Goal: Register for event/course

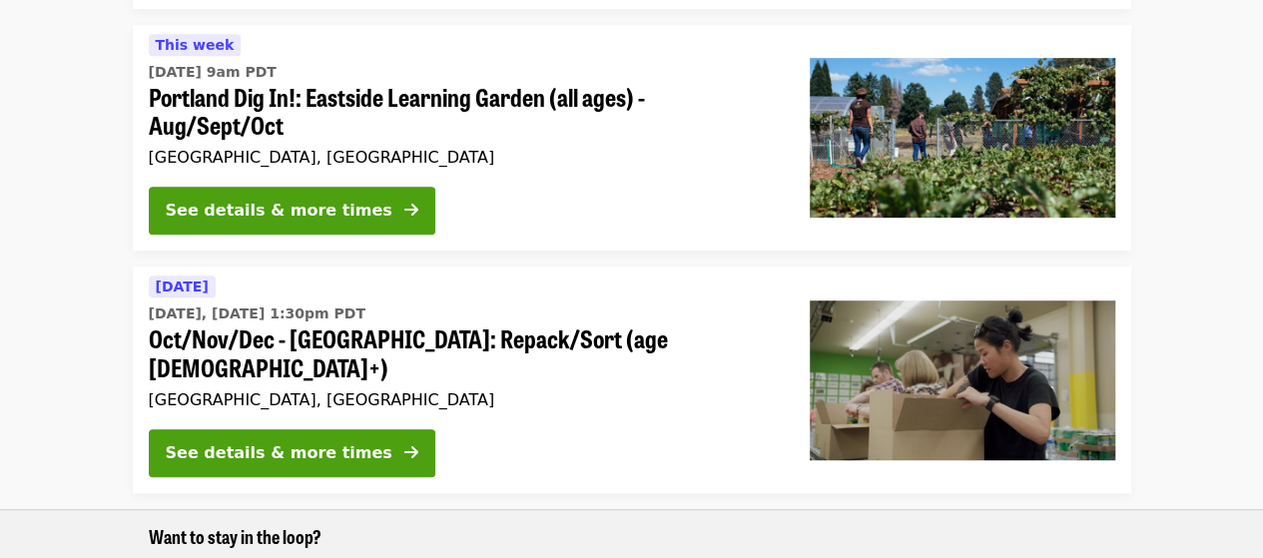
scroll to position [449, 0]
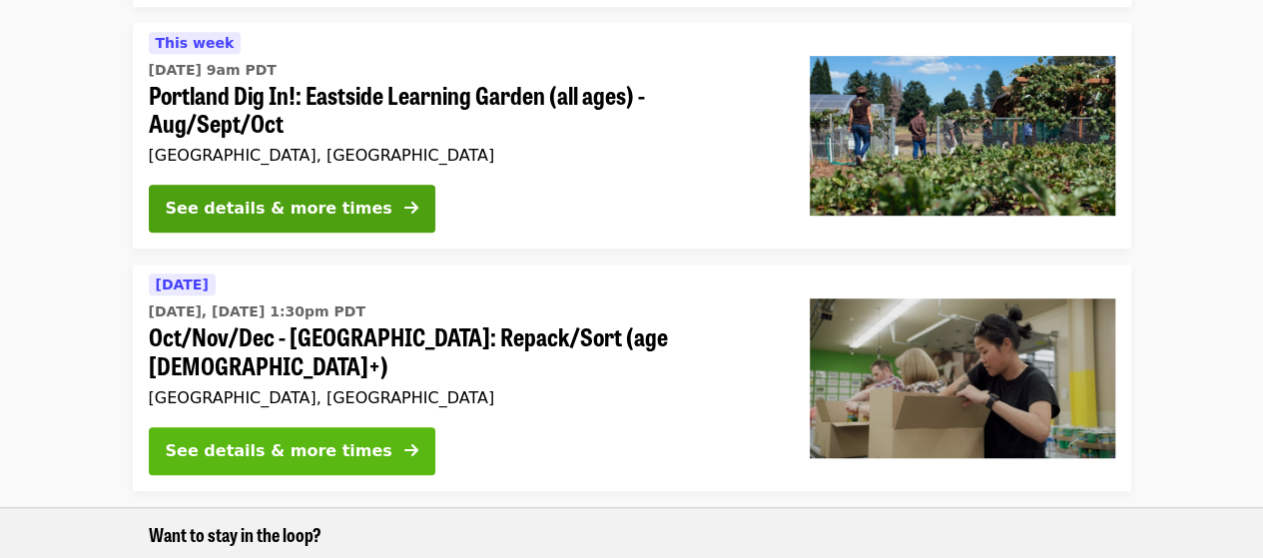
click at [293, 439] on div "See details & more times" at bounding box center [279, 451] width 227 height 24
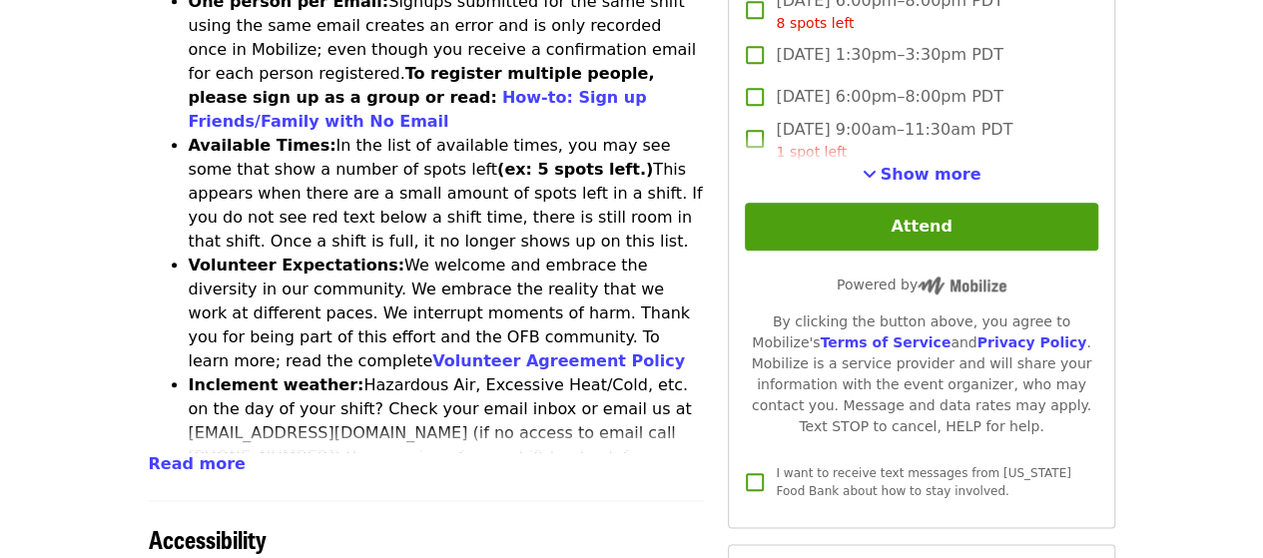
scroll to position [901, 0]
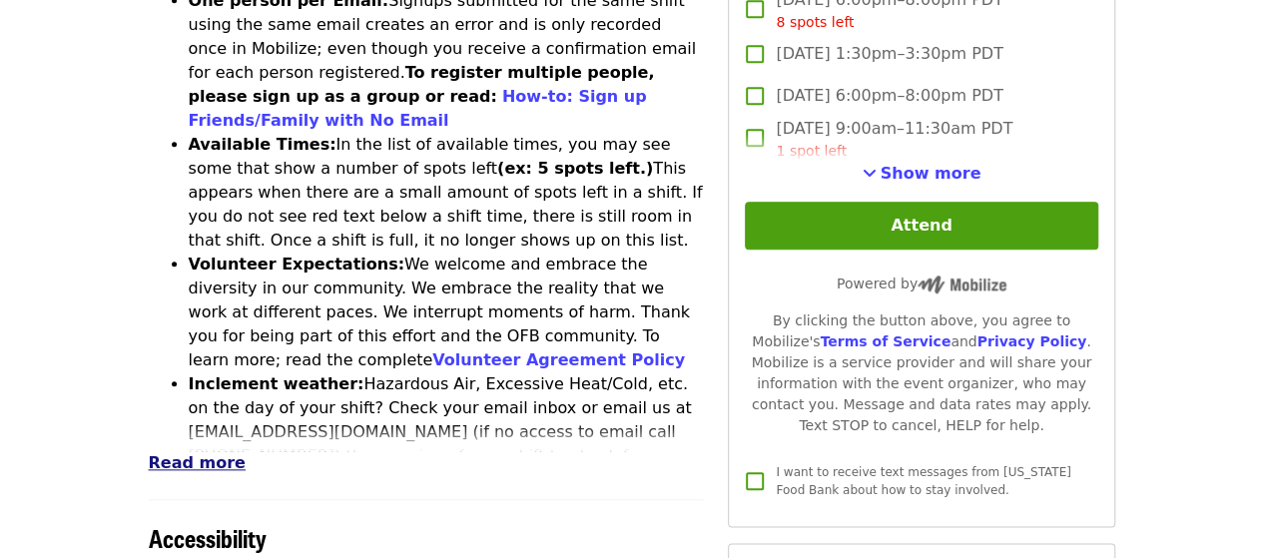
click at [190, 453] on span "Read more" at bounding box center [197, 462] width 97 height 19
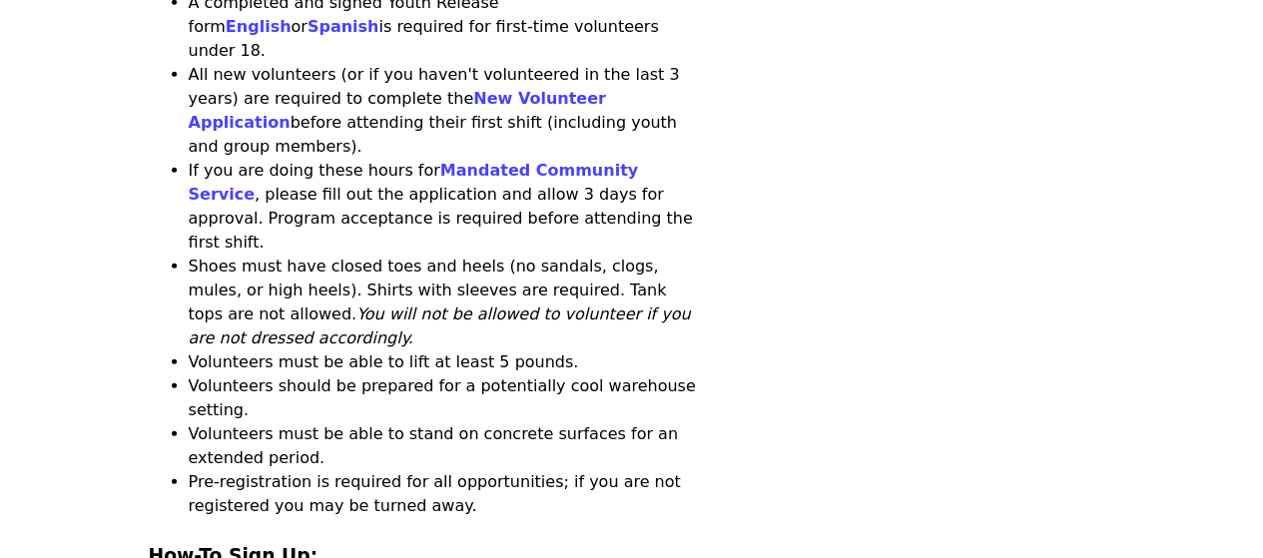
scroll to position [2457, 0]
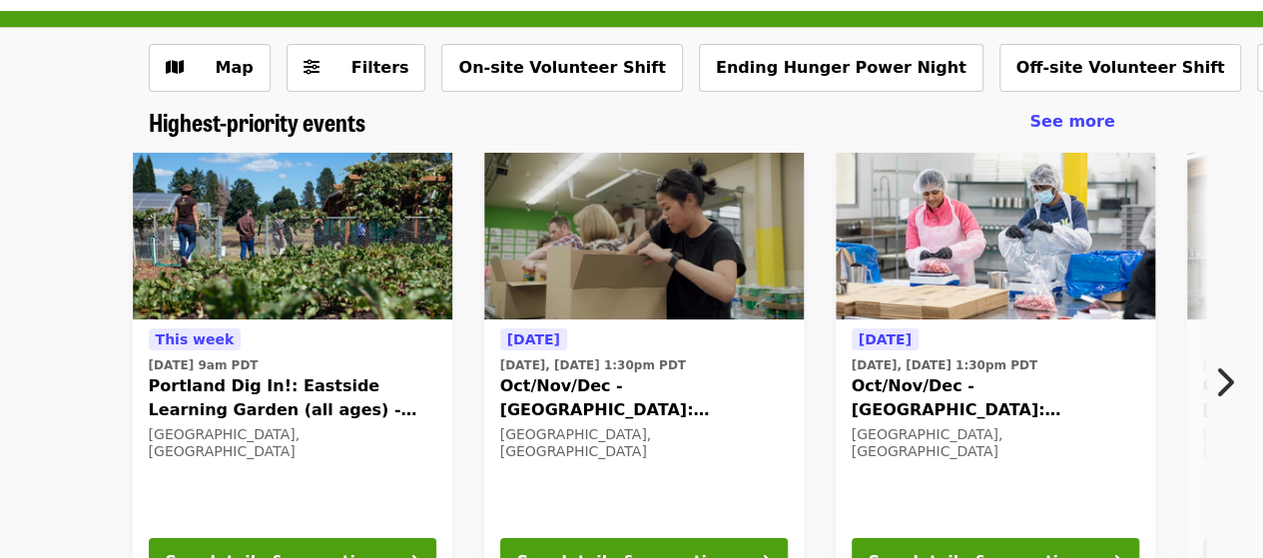
scroll to position [74, 0]
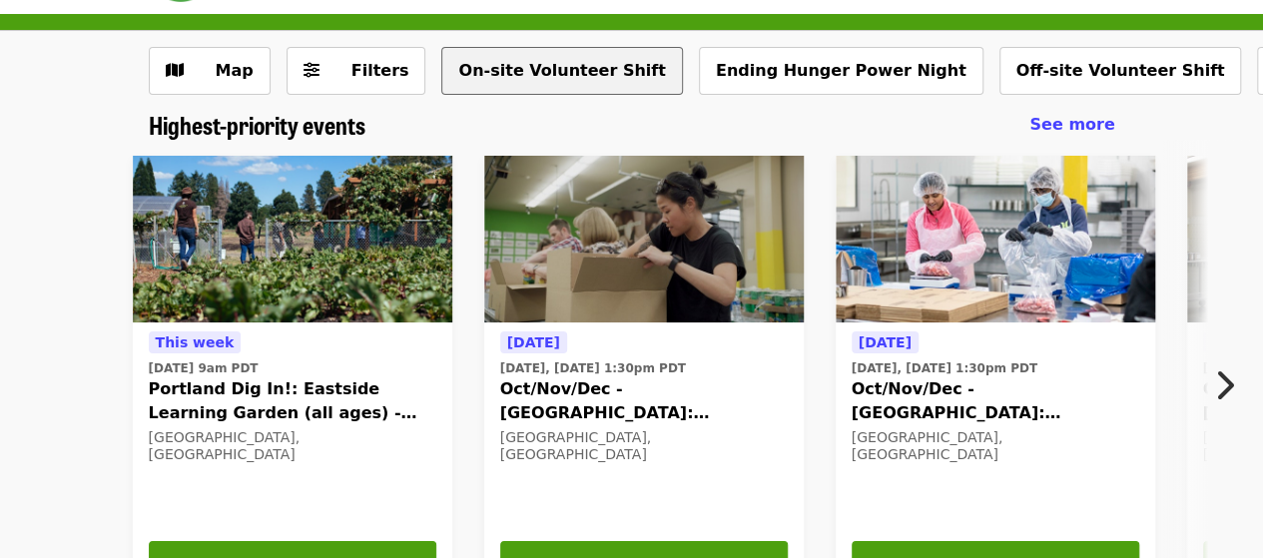
click at [540, 71] on button "On-site Volunteer Shift" at bounding box center [561, 71] width 241 height 48
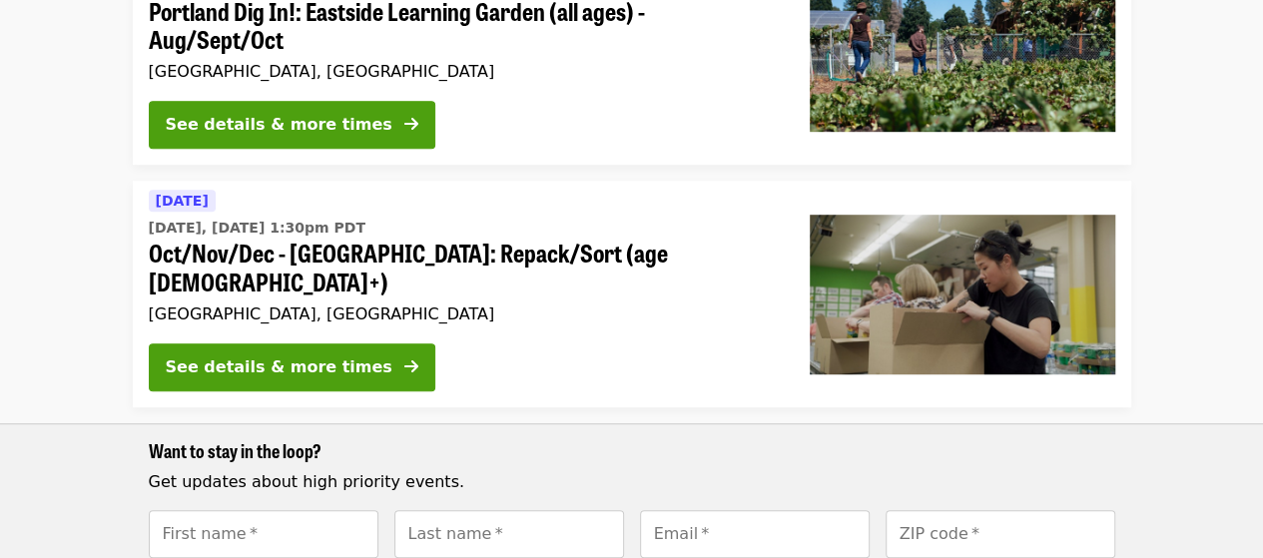
scroll to position [534, 0]
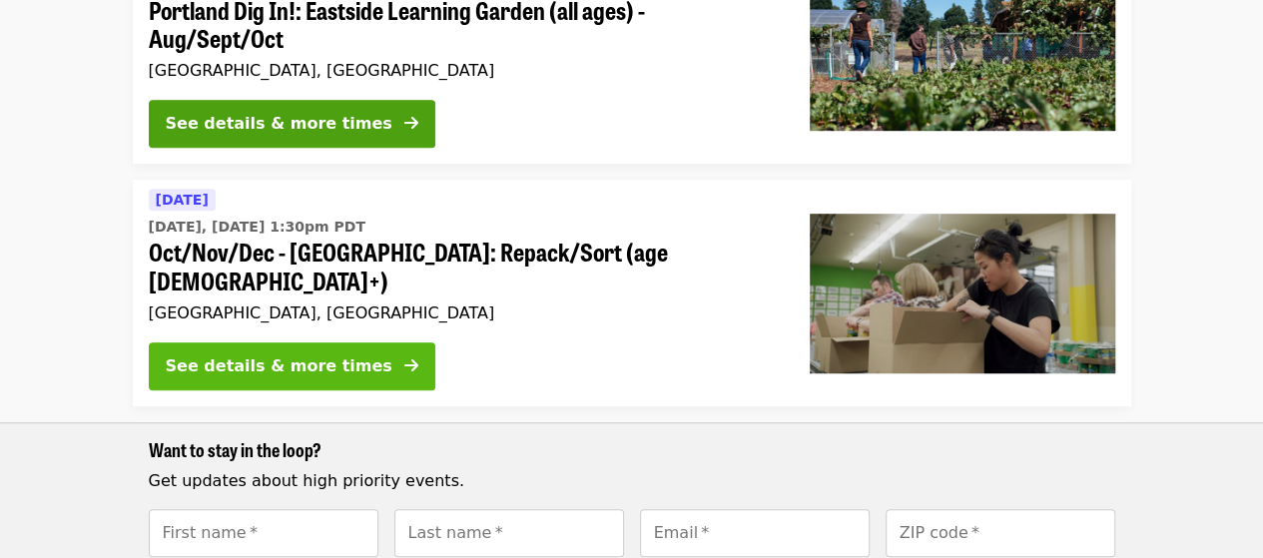
click at [322, 355] on div "See details & more times" at bounding box center [279, 367] width 227 height 24
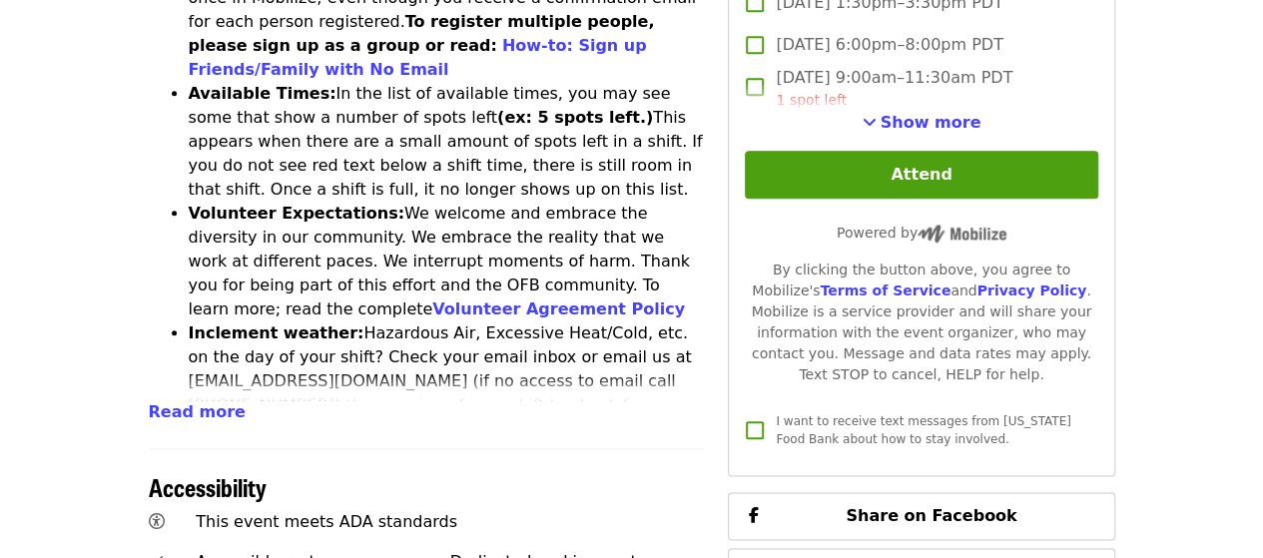
scroll to position [953, 0]
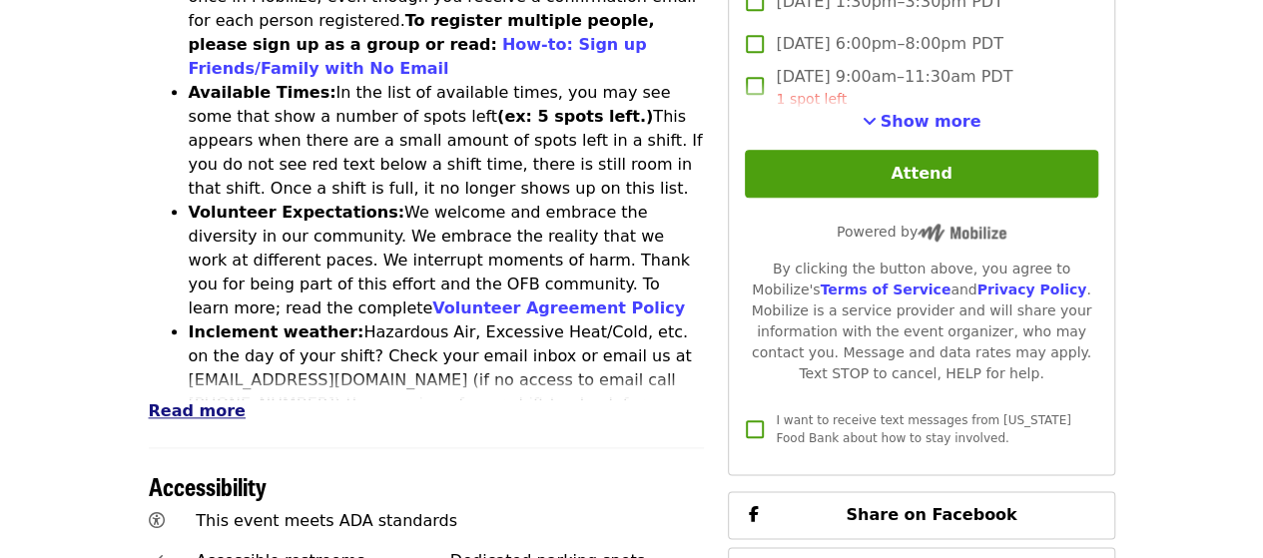
click at [207, 402] on span "Read more" at bounding box center [197, 411] width 97 height 19
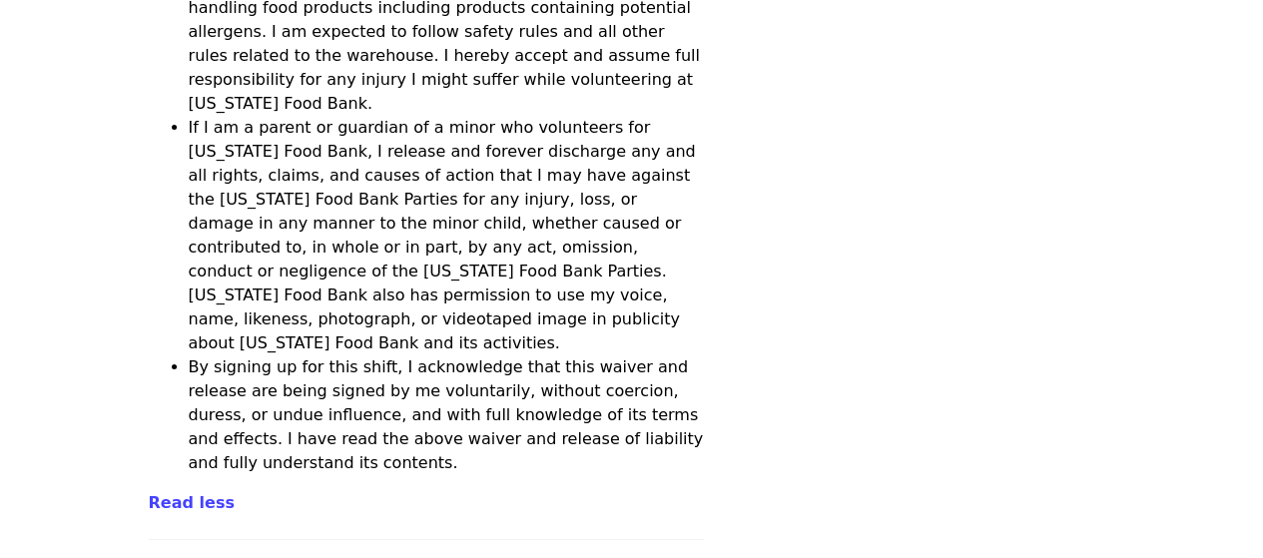
scroll to position [7356, 0]
